Goal: Task Accomplishment & Management: Manage account settings

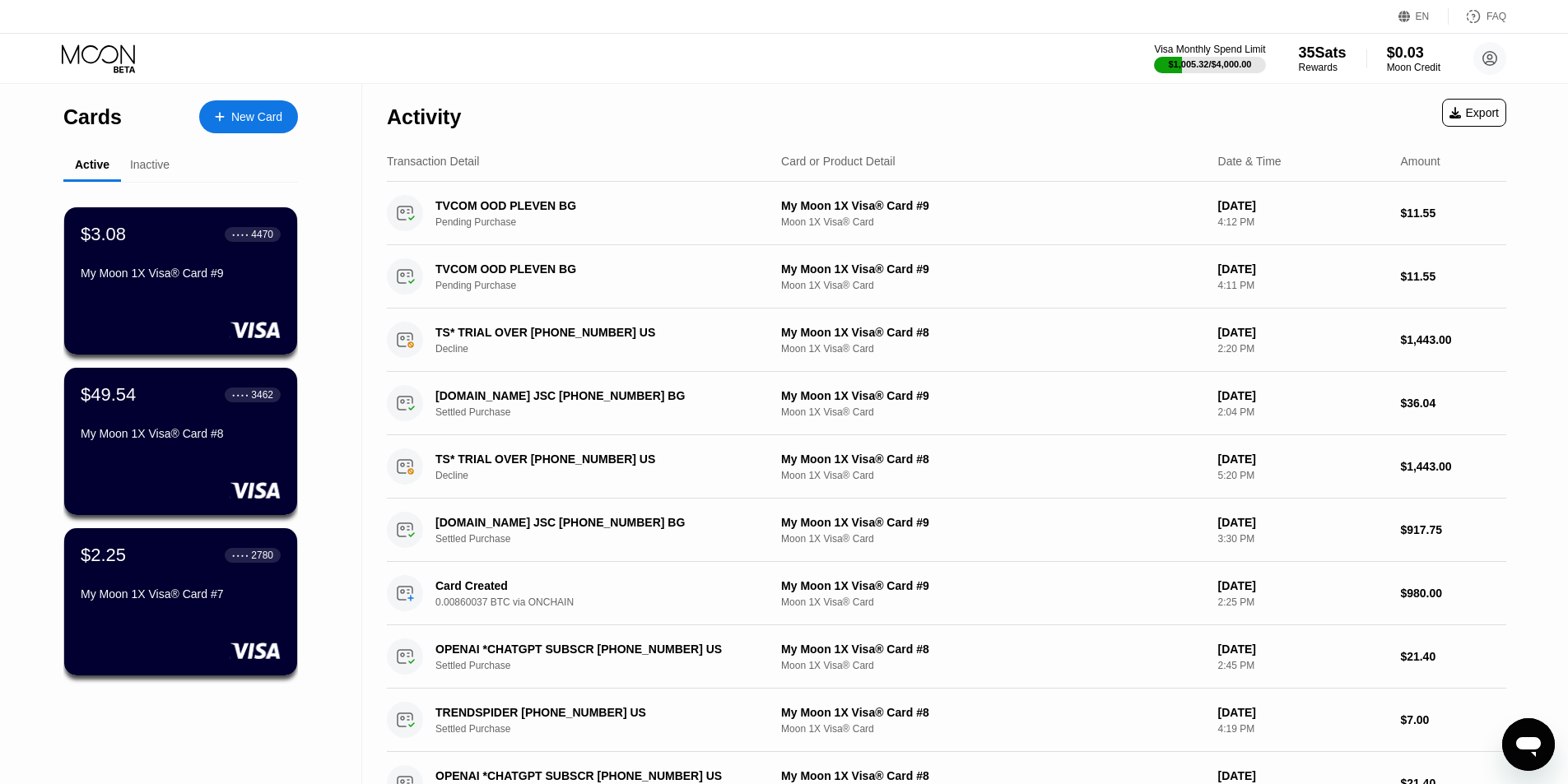
click at [1530, 740] on icon "Open messaging window" at bounding box center [1528, 747] width 24 height 19
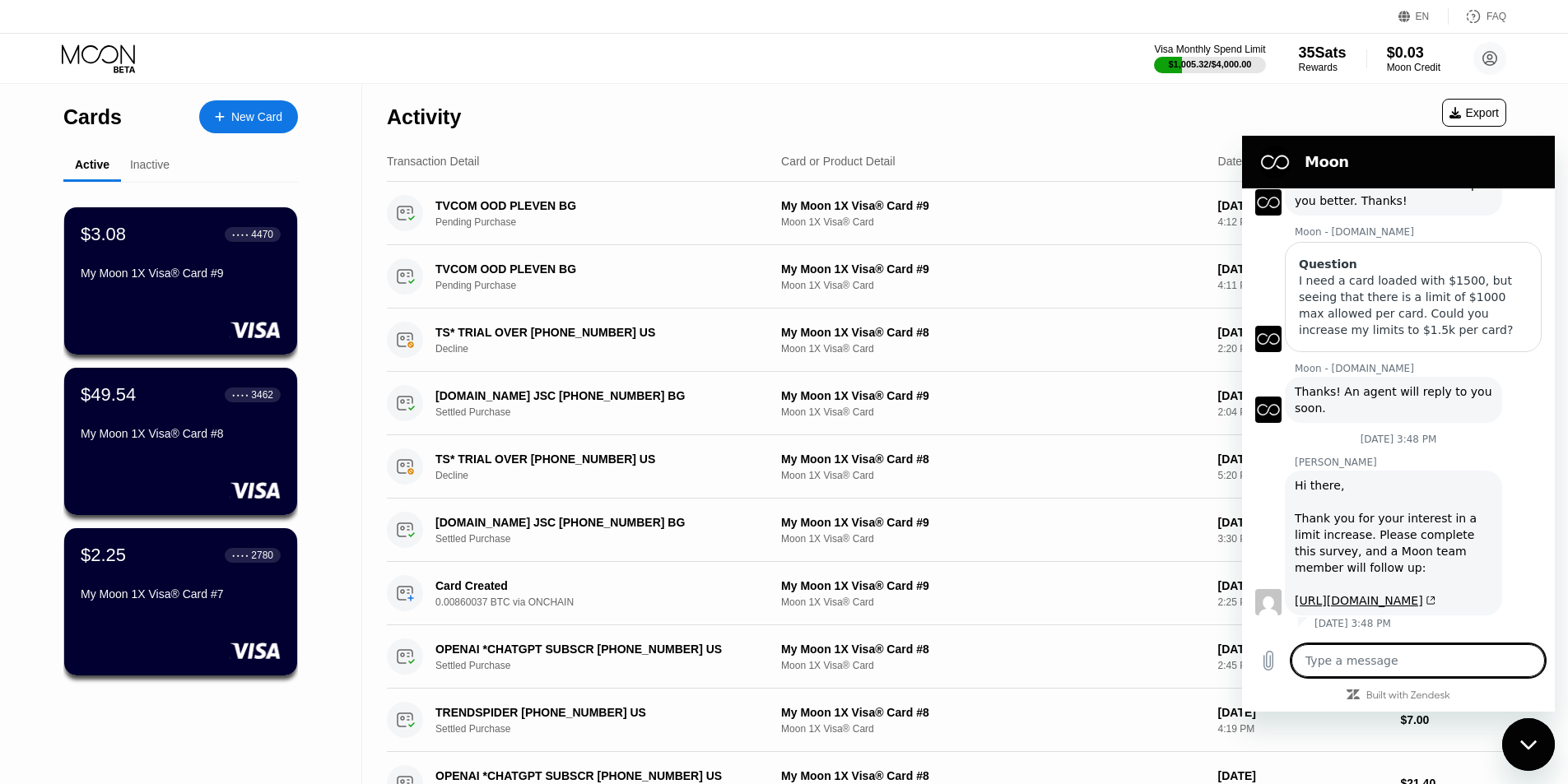
scroll to position [616, 0]
click at [983, 72] on div "Visa Monthly Spend Limit $1,005.32 / $4,000.00 35 Sats Rewards $0.03 Moon Credi…" at bounding box center [784, 58] width 1568 height 50
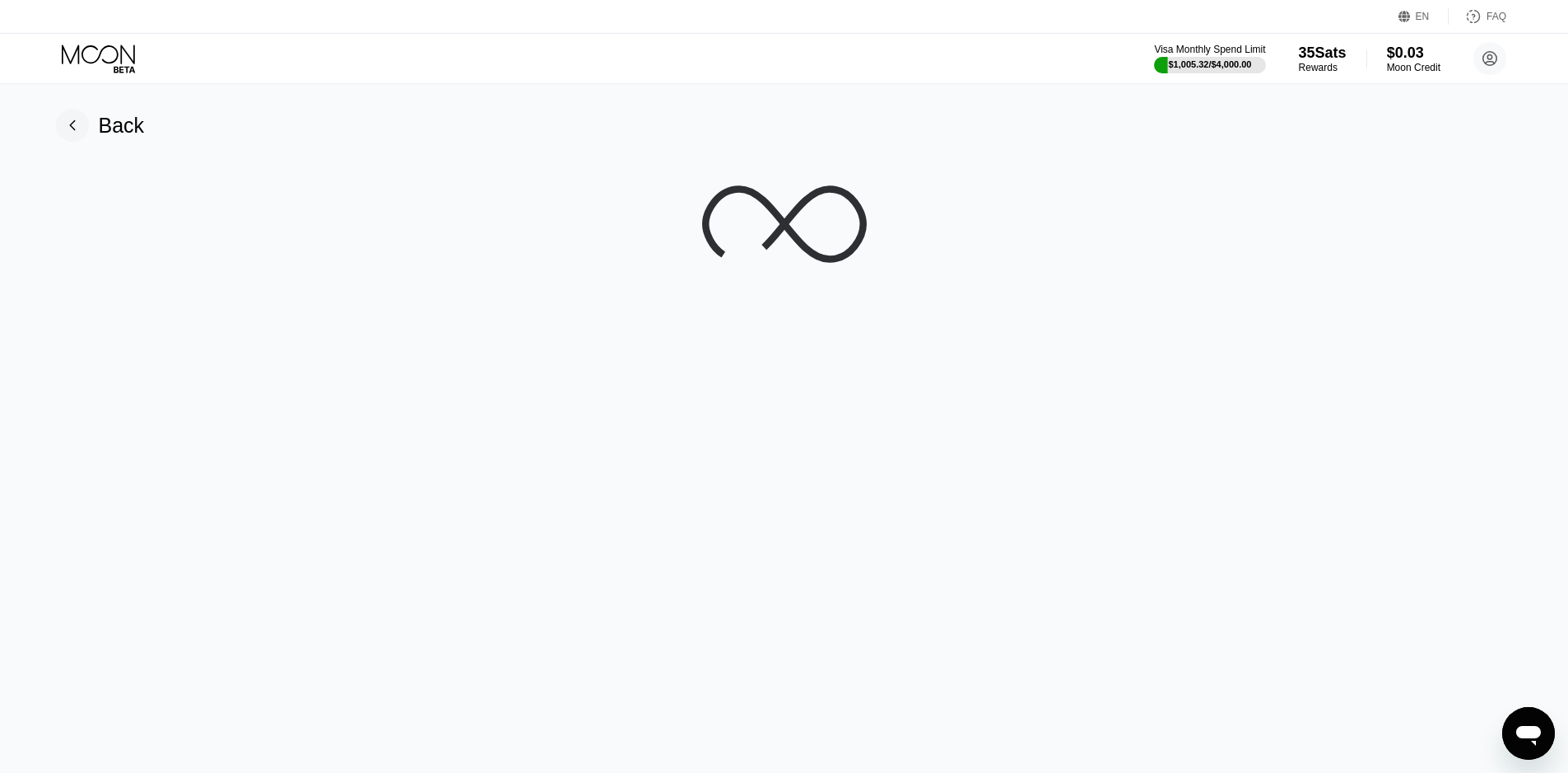
click at [1338, 170] on div at bounding box center [784, 224] width 1531 height 165
click at [1333, 165] on div at bounding box center [784, 224] width 1531 height 165
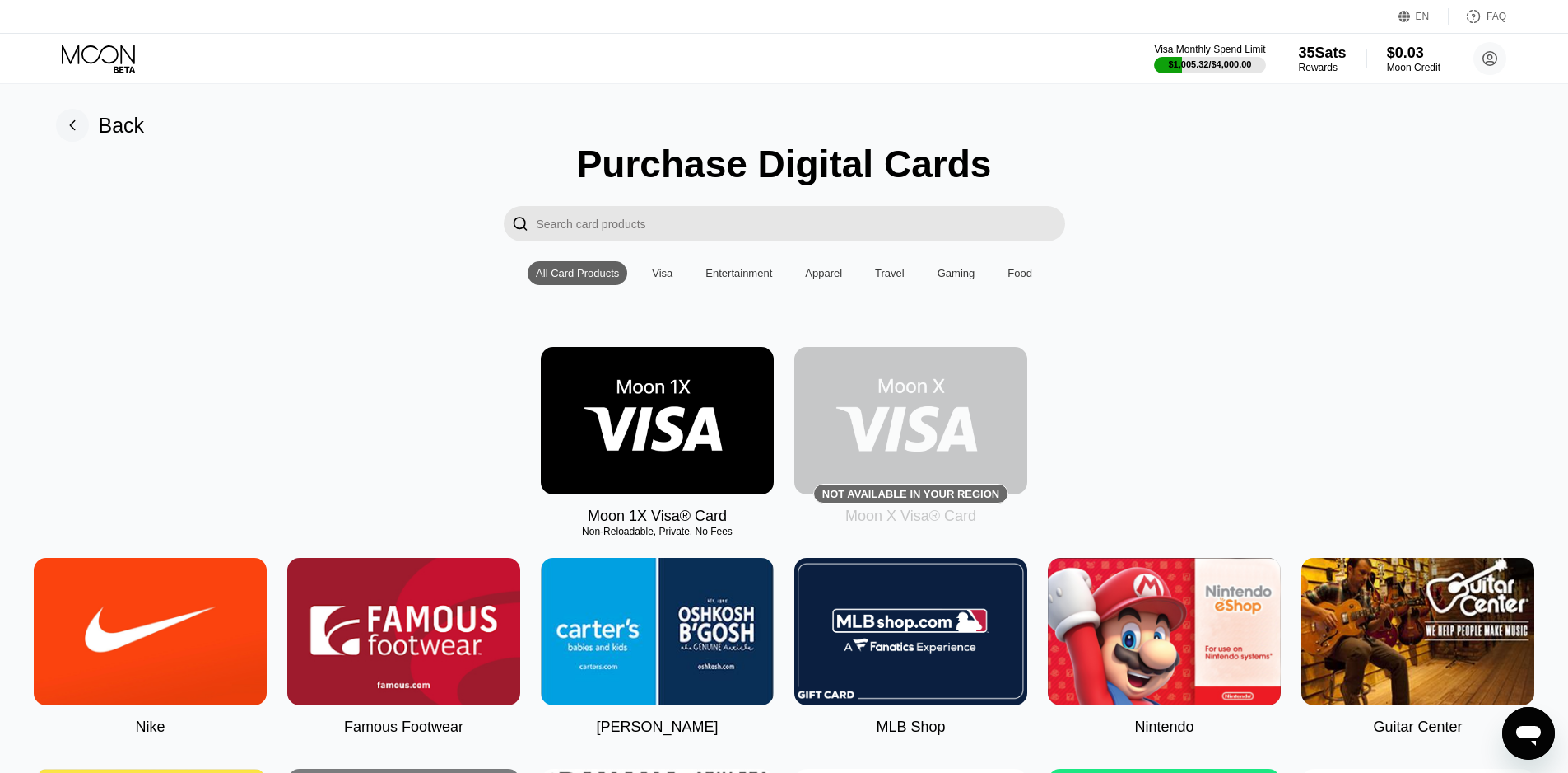
click at [676, 403] on img at bounding box center [657, 420] width 233 height 148
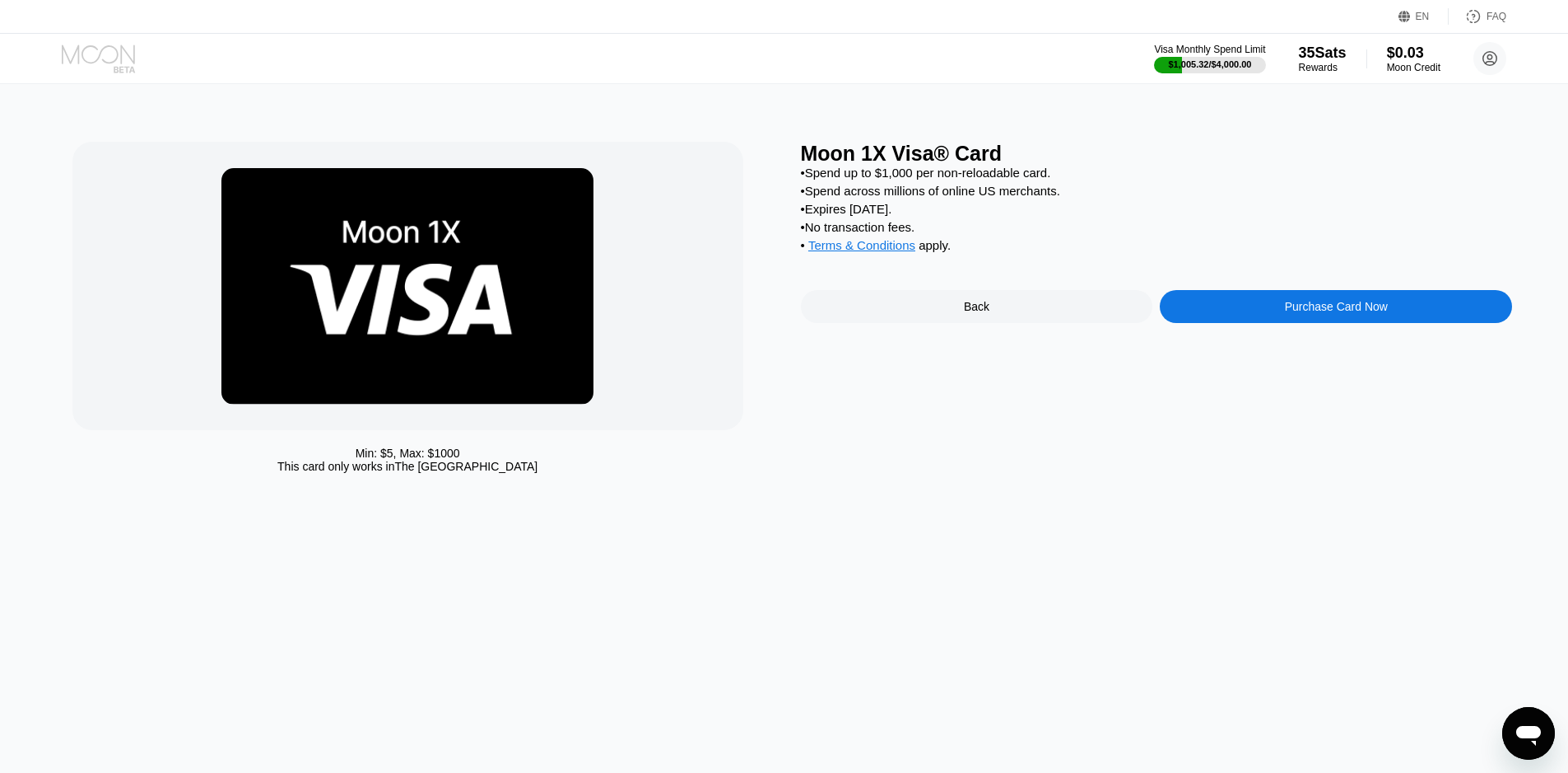
click at [105, 52] on icon at bounding box center [100, 59] width 77 height 29
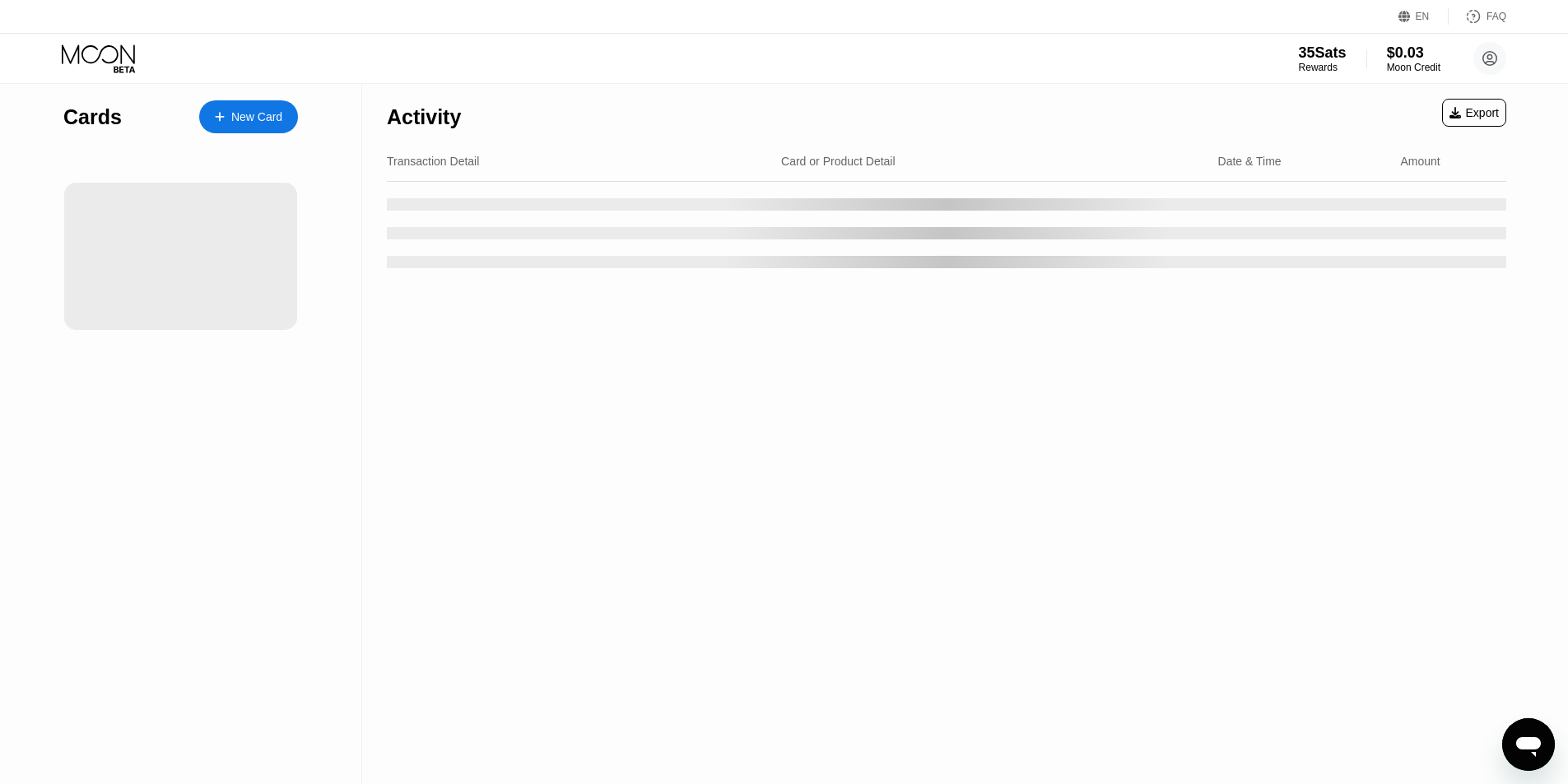
click at [1154, 65] on div "35 Sats Rewards $0.03 Moon Credit Forex ProAdvisors forex.proadvisors@gmail.com…" at bounding box center [784, 58] width 1568 height 50
click at [1161, 60] on div "35 Sats Rewards $0.03 Moon Credit Forex ProAdvisors forex.proadvisors@gmail.com…" at bounding box center [784, 58] width 1568 height 50
click at [568, 57] on div "35 Sats Rewards $0.03 Moon Credit Forex ProAdvisors forex.proadvisors@gmail.com…" at bounding box center [784, 58] width 1568 height 50
click at [568, 57] on div "35 Sats Rewards $0.03 Moon Credit Forex ProAdvisors forex.proadvisors@gmail.com…" at bounding box center [784, 58] width 1568 height 50
click at [1147, 63] on div "35 Sats Rewards $0.03 Moon Credit Forex ProAdvisors forex.proadvisors@gmail.com…" at bounding box center [784, 58] width 1568 height 50
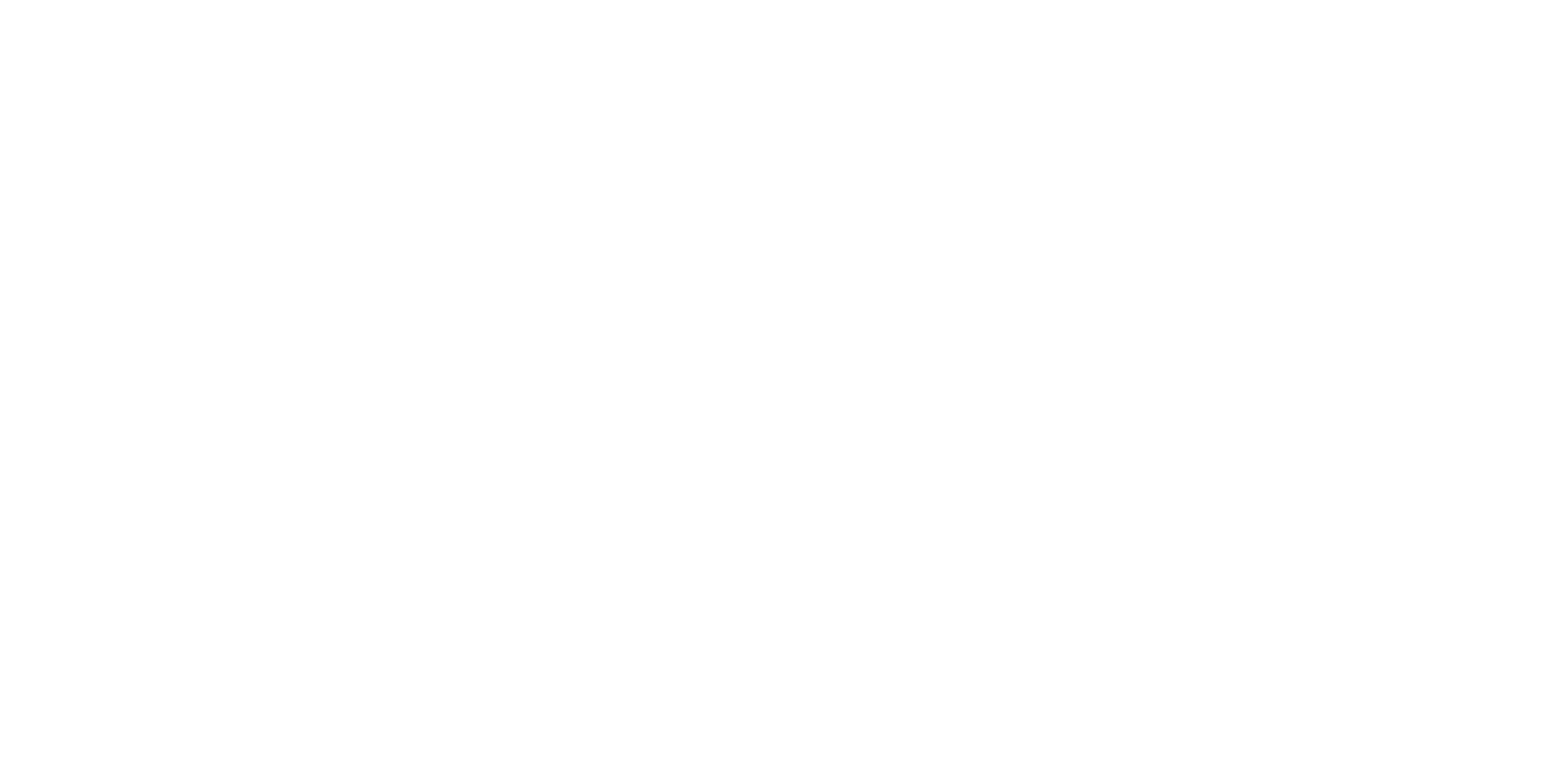
click at [1007, 52] on div at bounding box center [784, 389] width 1568 height 778
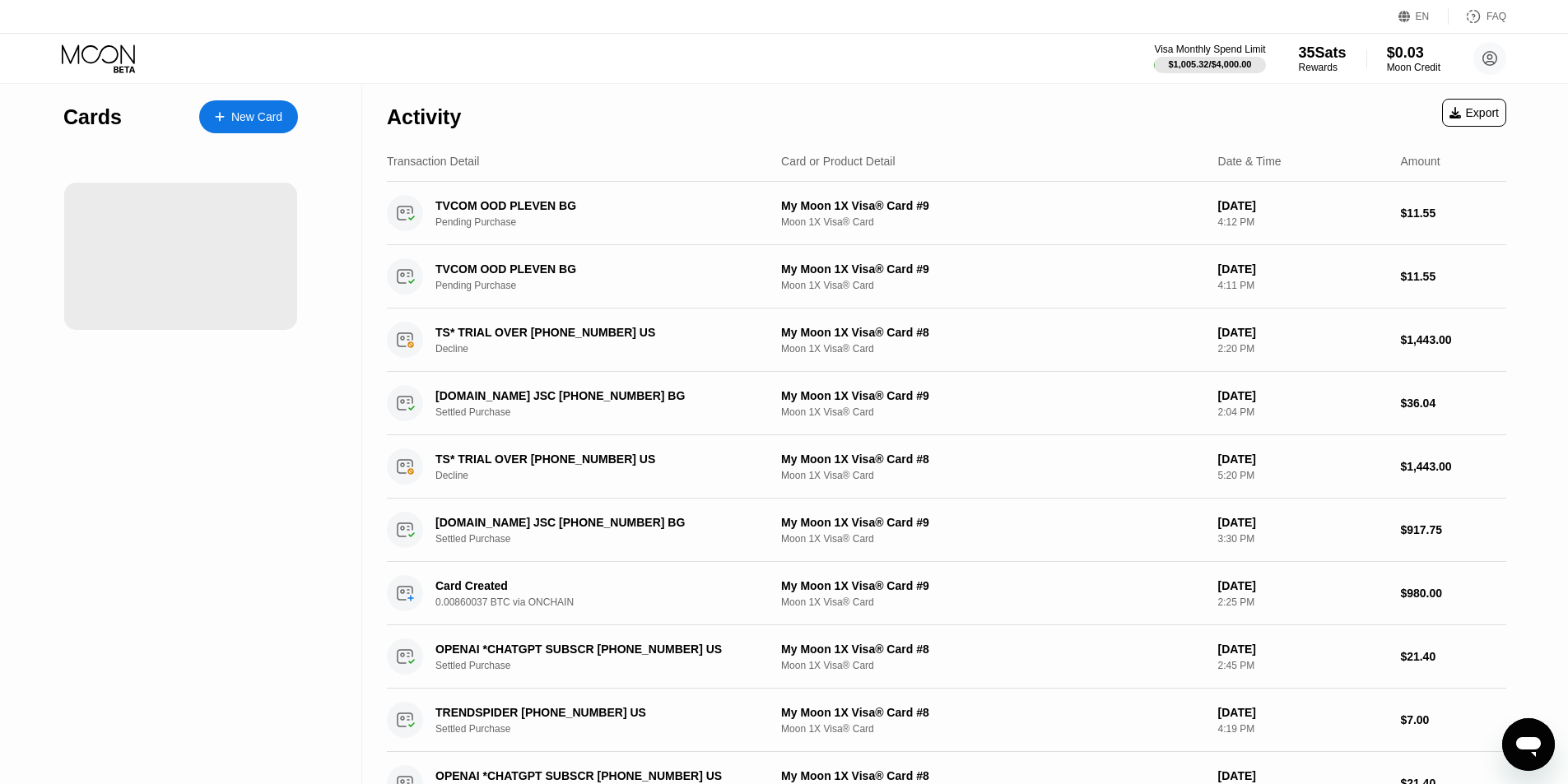
click at [623, 62] on div "Visa Monthly Spend Limit $1,005.32 / $4,000.00 35 Sats Rewards $0.03 Moon Credi…" at bounding box center [784, 58] width 1568 height 50
click at [626, 56] on div "Visa Monthly Spend Limit $1,005.32 / $4,000.00 35 Sats Rewards $0.03 Moon Credi…" at bounding box center [784, 58] width 1568 height 50
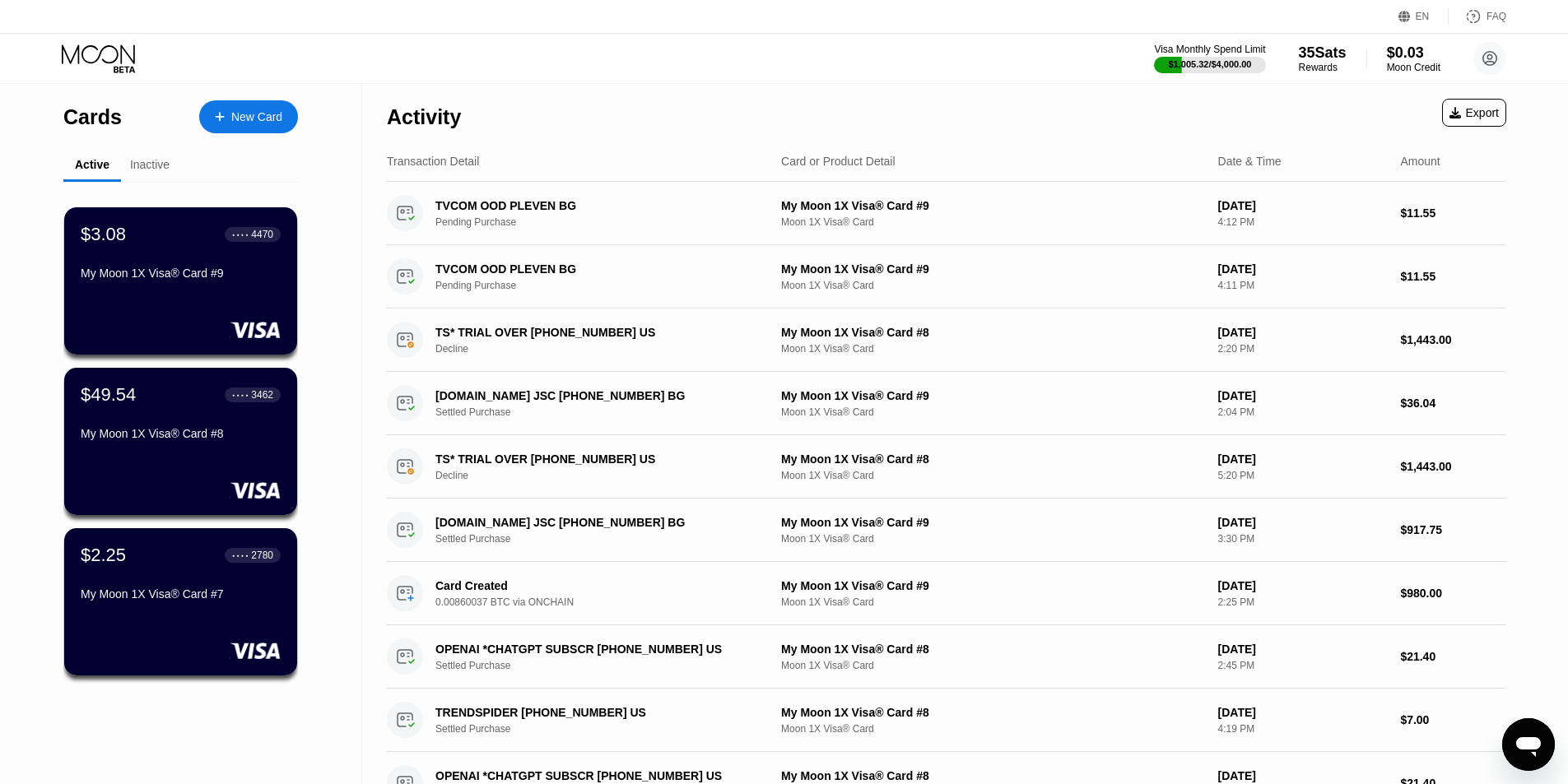
click at [1069, 61] on div "Visa Monthly Spend Limit $1,005.32 / $4,000.00 35 Sats Rewards $0.03 Moon Credi…" at bounding box center [784, 58] width 1568 height 50
